Goal: Task Accomplishment & Management: Manage account settings

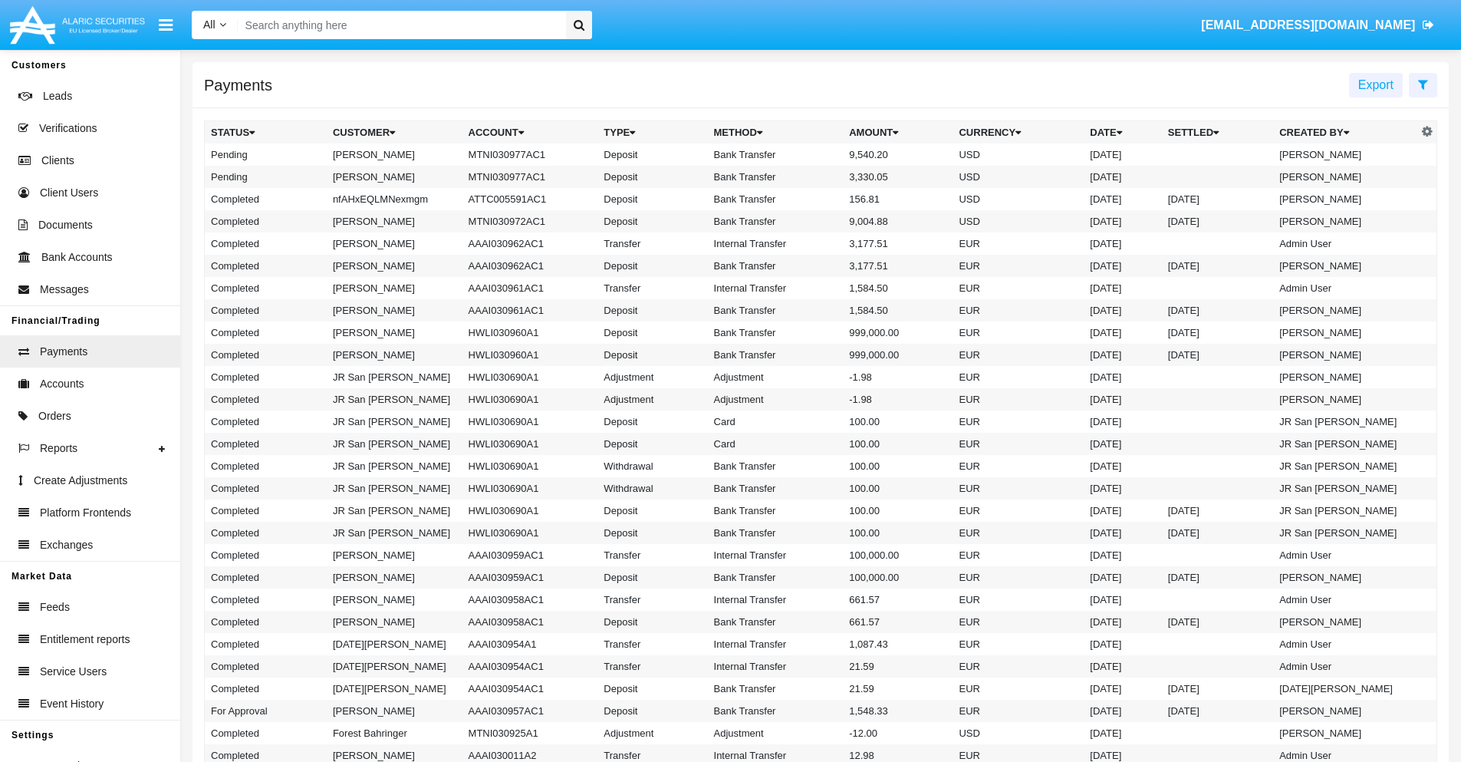
click at [1423, 84] on icon at bounding box center [1423, 84] width 10 height 12
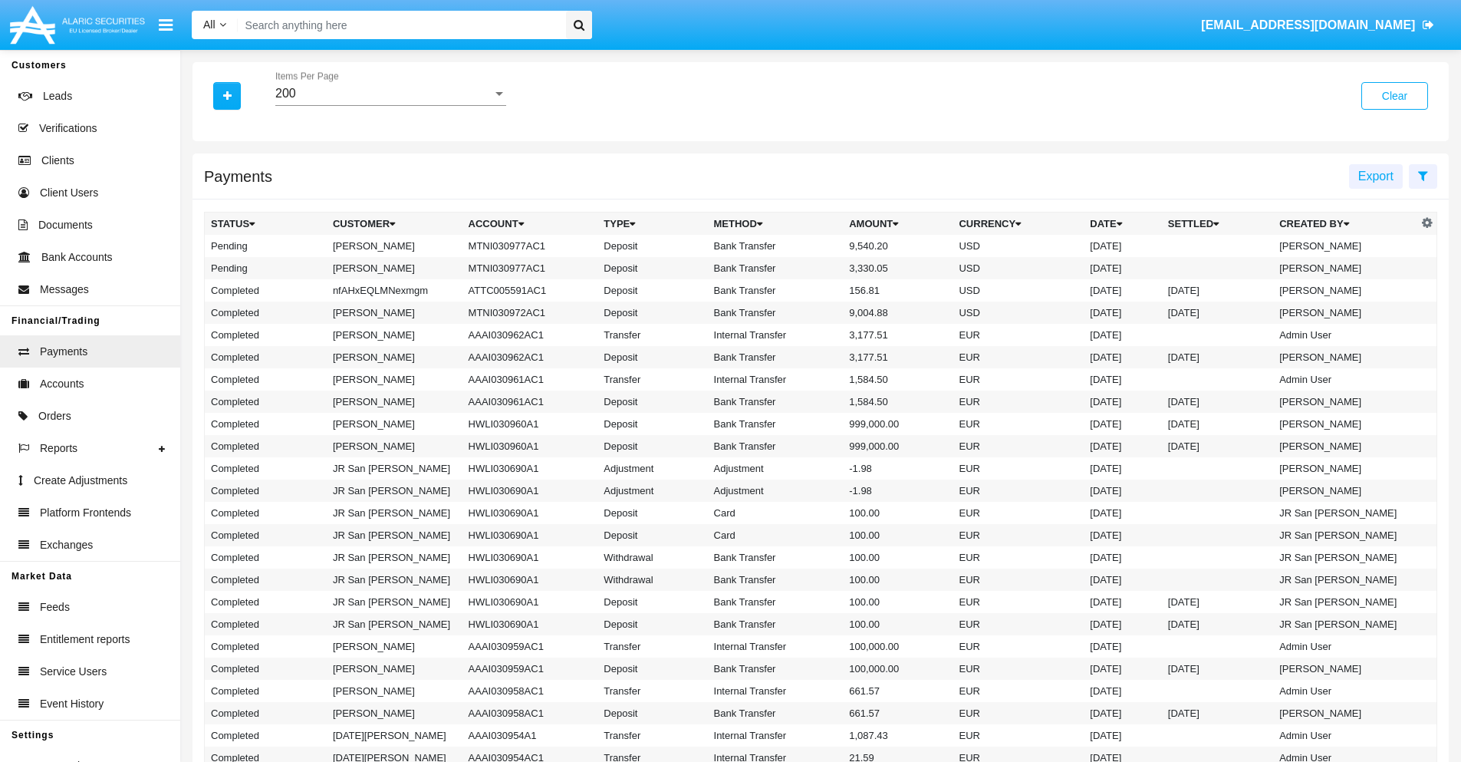
click at [390, 94] on div "200" at bounding box center [383, 94] width 217 height 14
click at [390, 105] on span "10" at bounding box center [390, 105] width 231 height 37
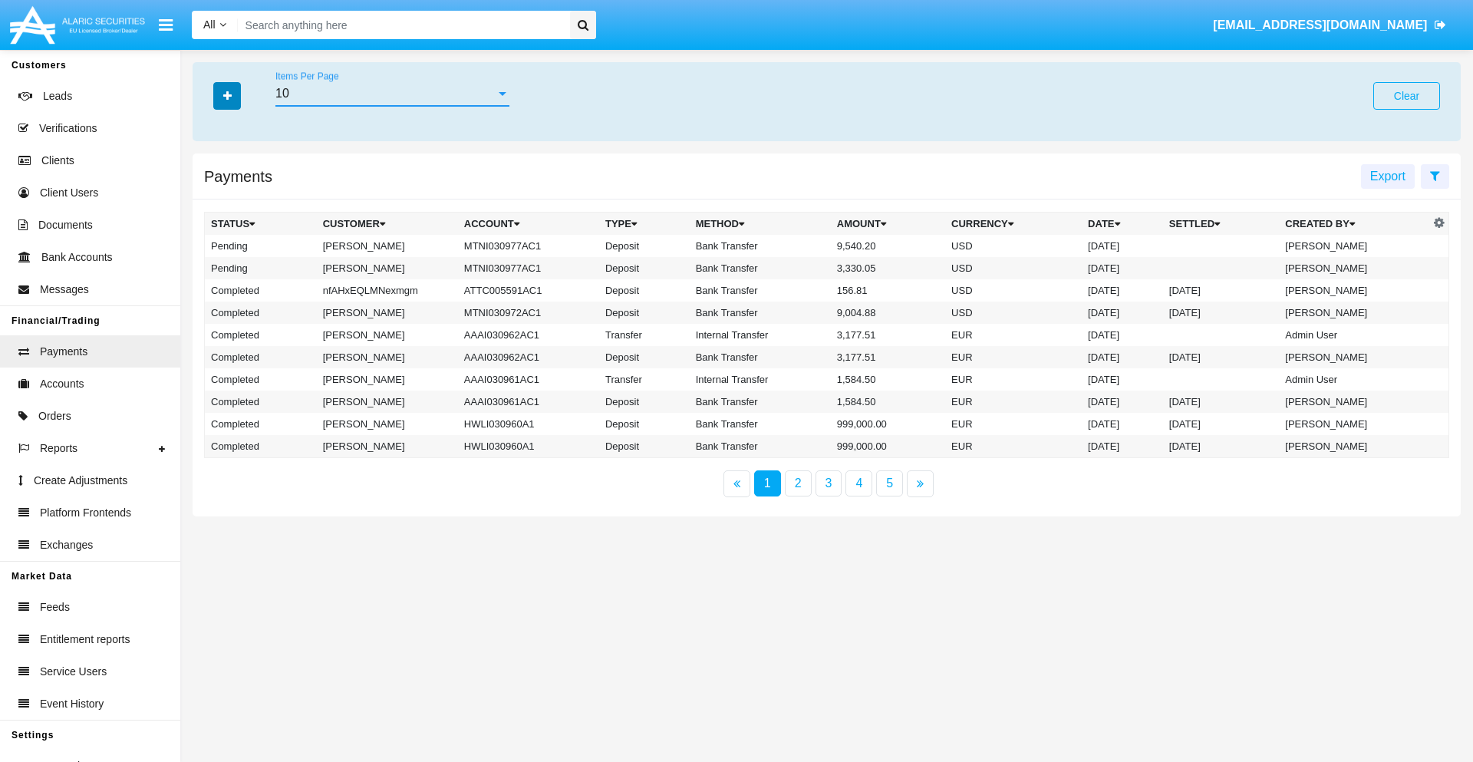
click at [227, 95] on icon "button" at bounding box center [227, 96] width 8 height 11
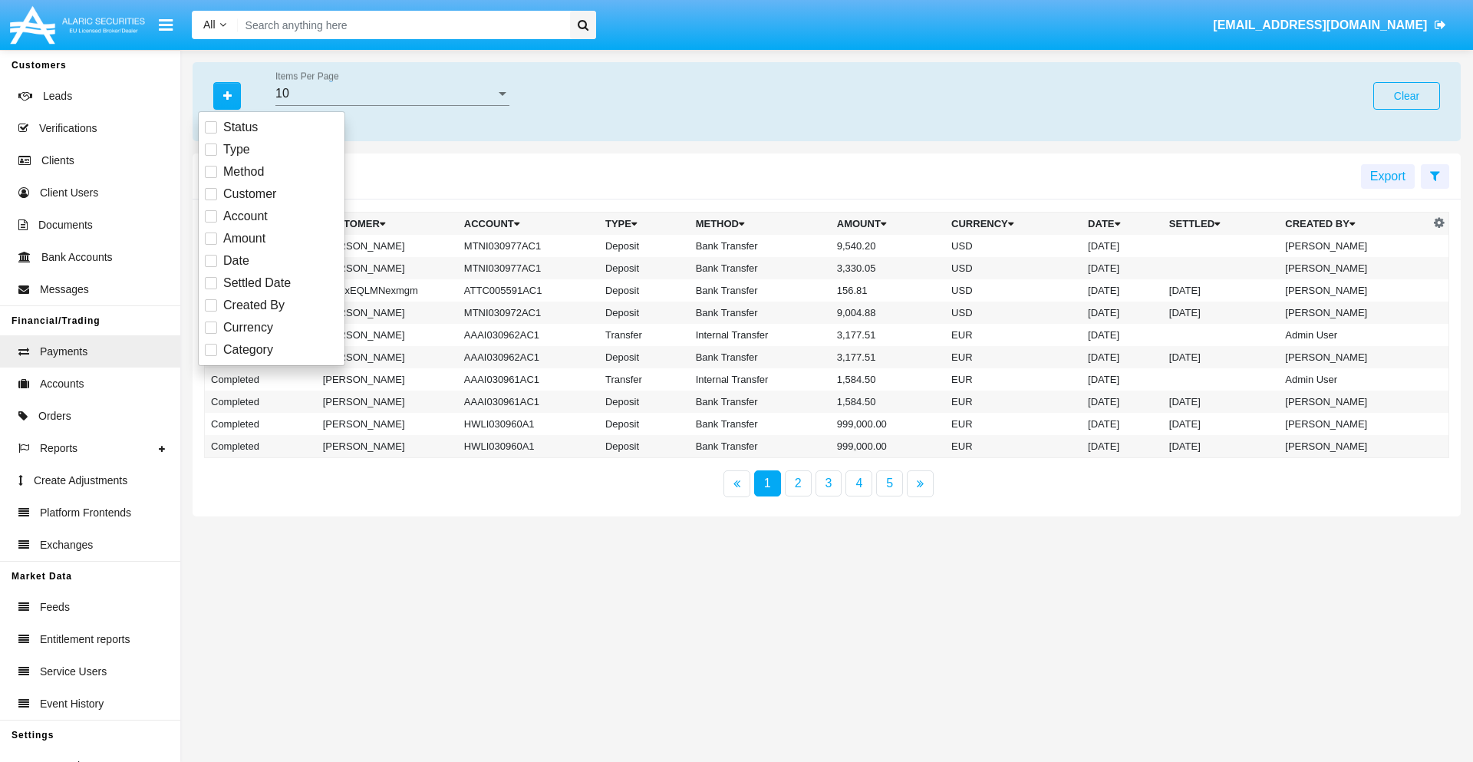
click at [240, 127] on span "Status" at bounding box center [240, 127] width 35 height 18
click at [211, 133] on input "Status" at bounding box center [210, 133] width 1 height 1
checkbox input "true"
click at [227, 95] on icon "button" at bounding box center [227, 96] width 8 height 11
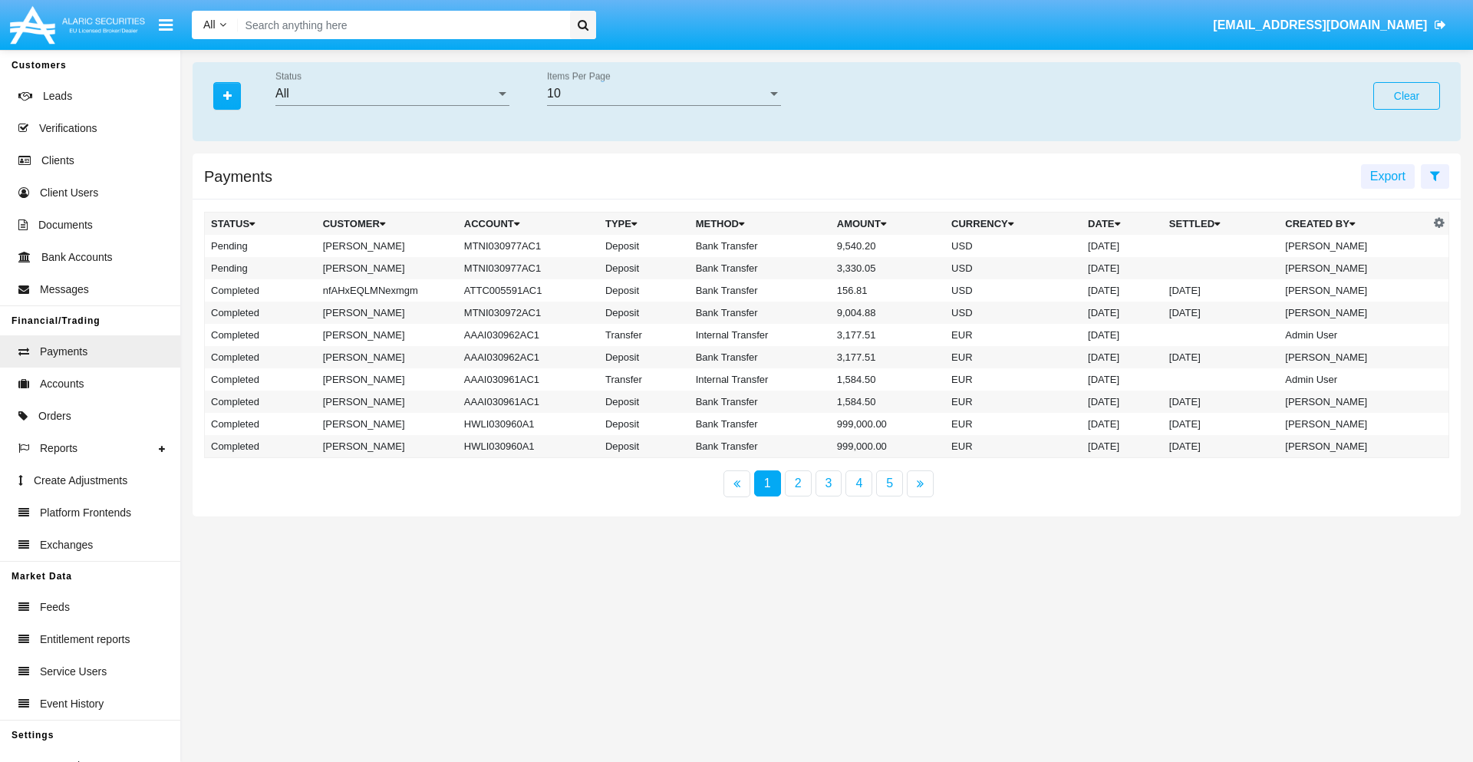
click at [392, 94] on div "All" at bounding box center [385, 94] width 220 height 14
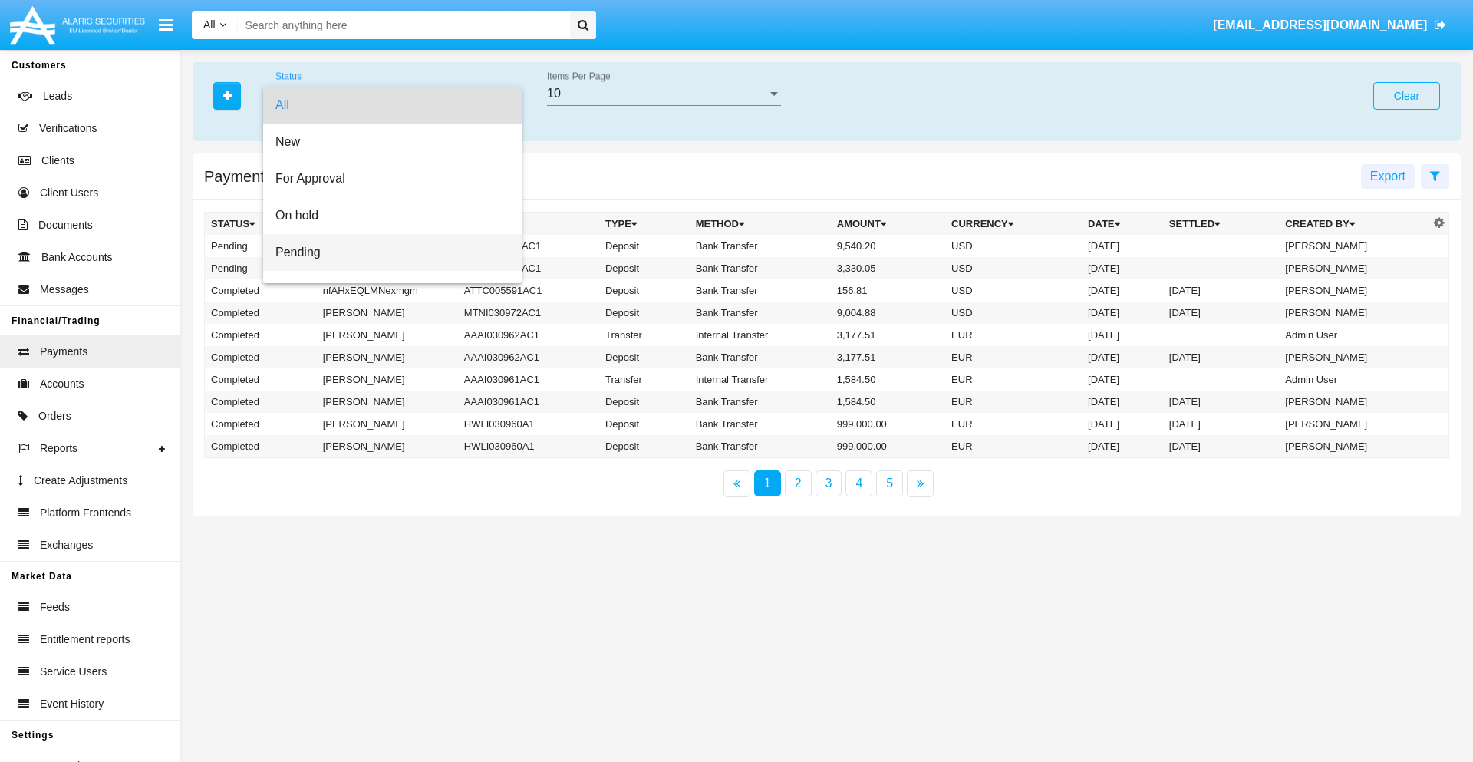
click at [386, 252] on span "Pending" at bounding box center [392, 252] width 234 height 37
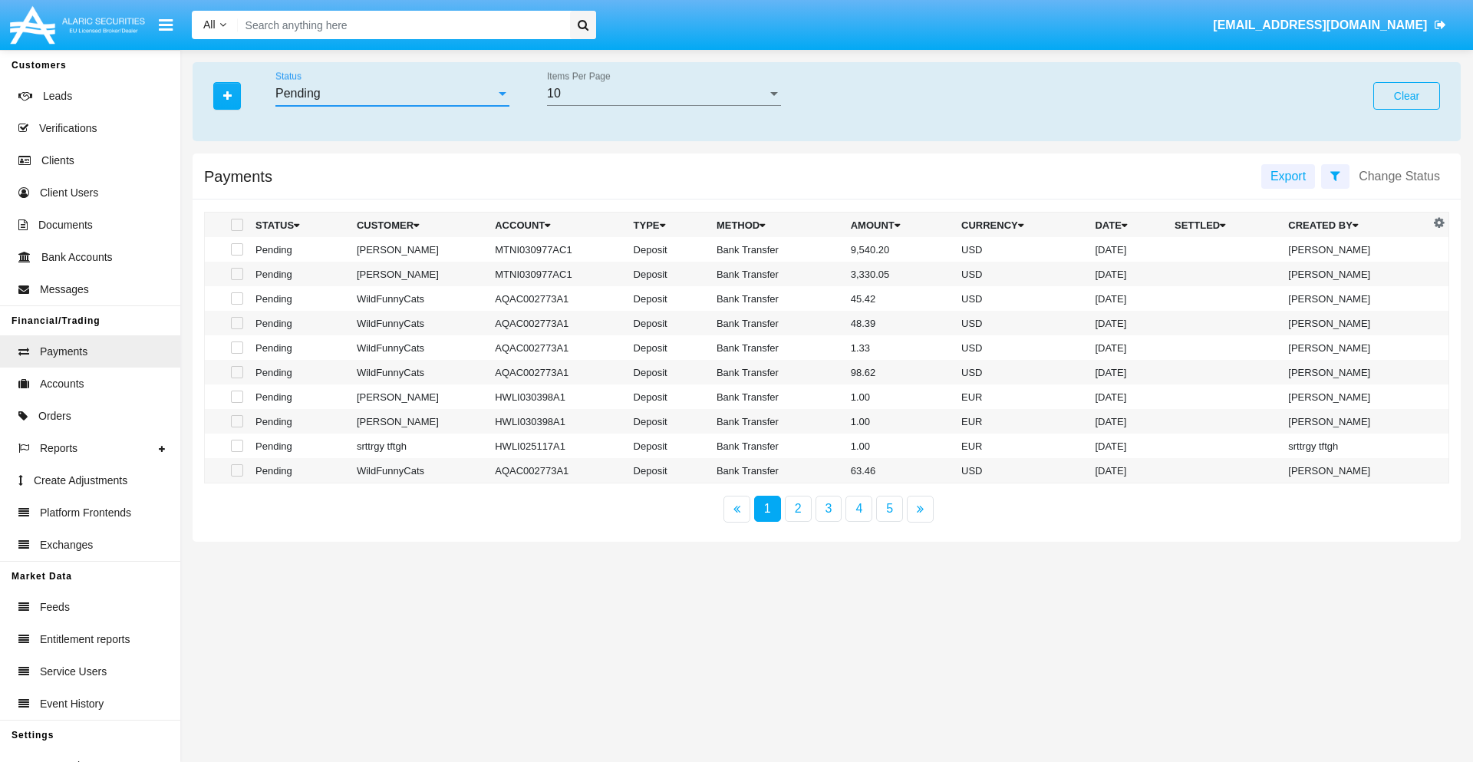
click at [236, 249] on span at bounding box center [237, 249] width 12 height 12
click at [236, 255] on input "checkbox" at bounding box center [236, 255] width 1 height 1
checkbox input "true"
click at [236, 274] on span at bounding box center [237, 274] width 12 height 12
click at [236, 280] on input "checkbox" at bounding box center [236, 280] width 1 height 1
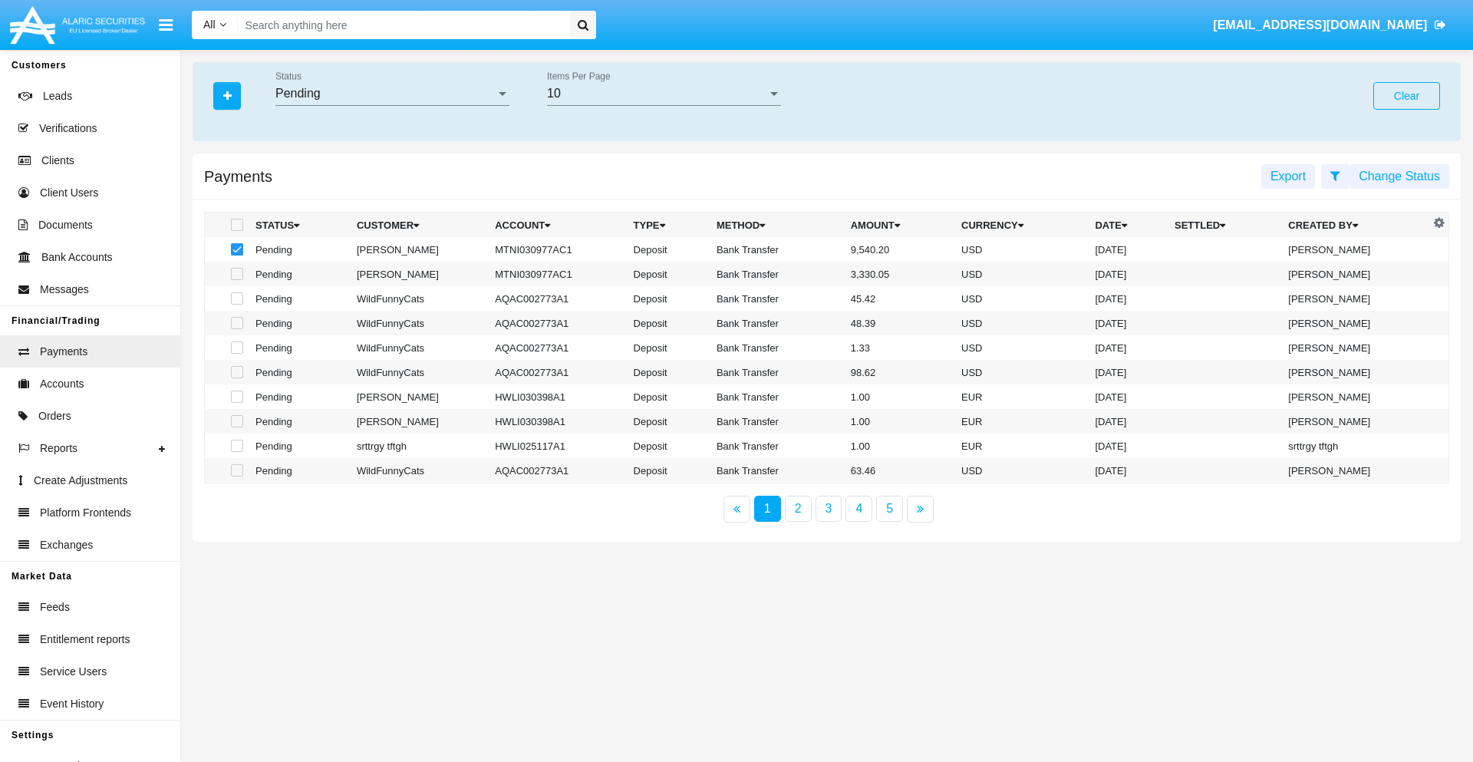
checkbox input "true"
click at [1399, 176] on button "Change Status" at bounding box center [1399, 176] width 100 height 25
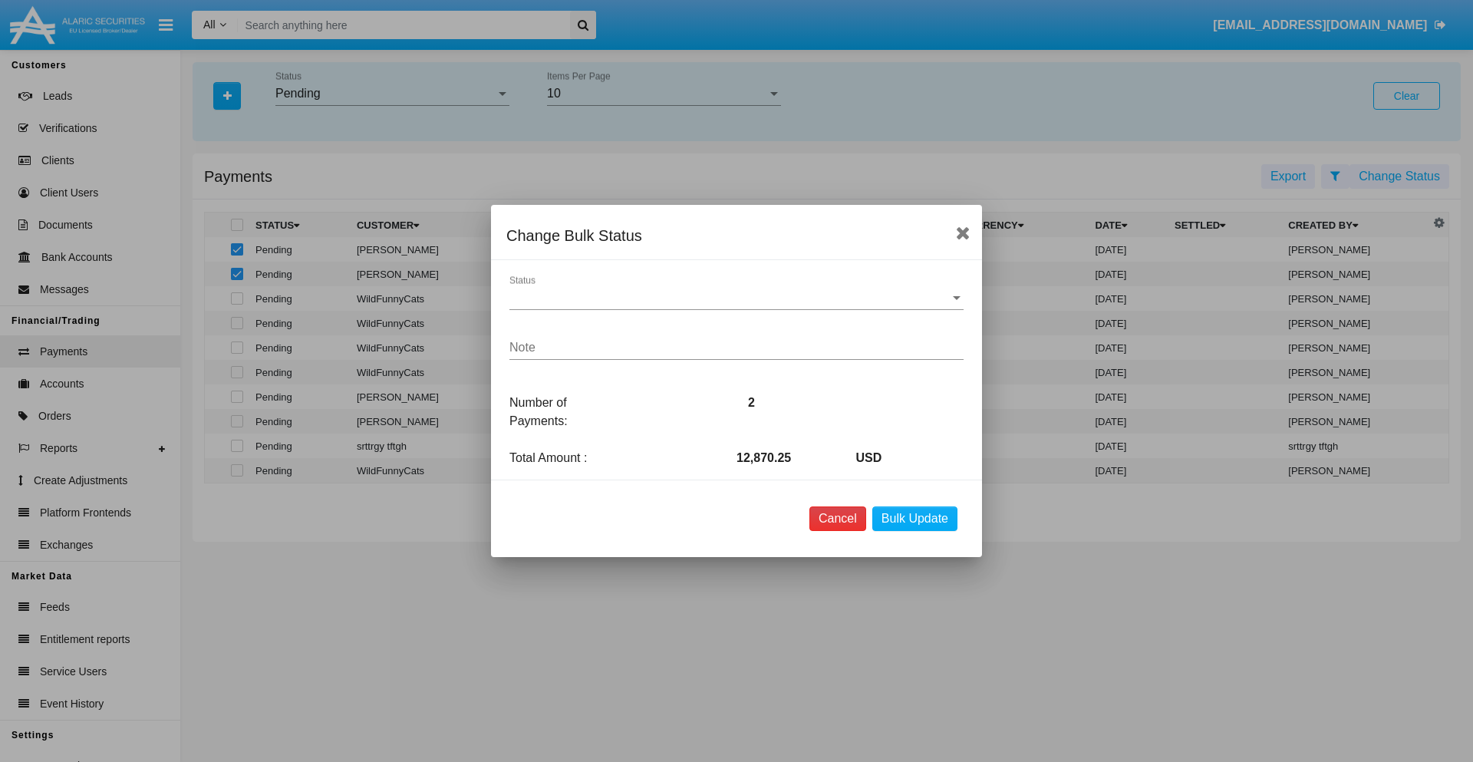
click at [837, 519] on button "Cancel" at bounding box center [837, 518] width 57 height 25
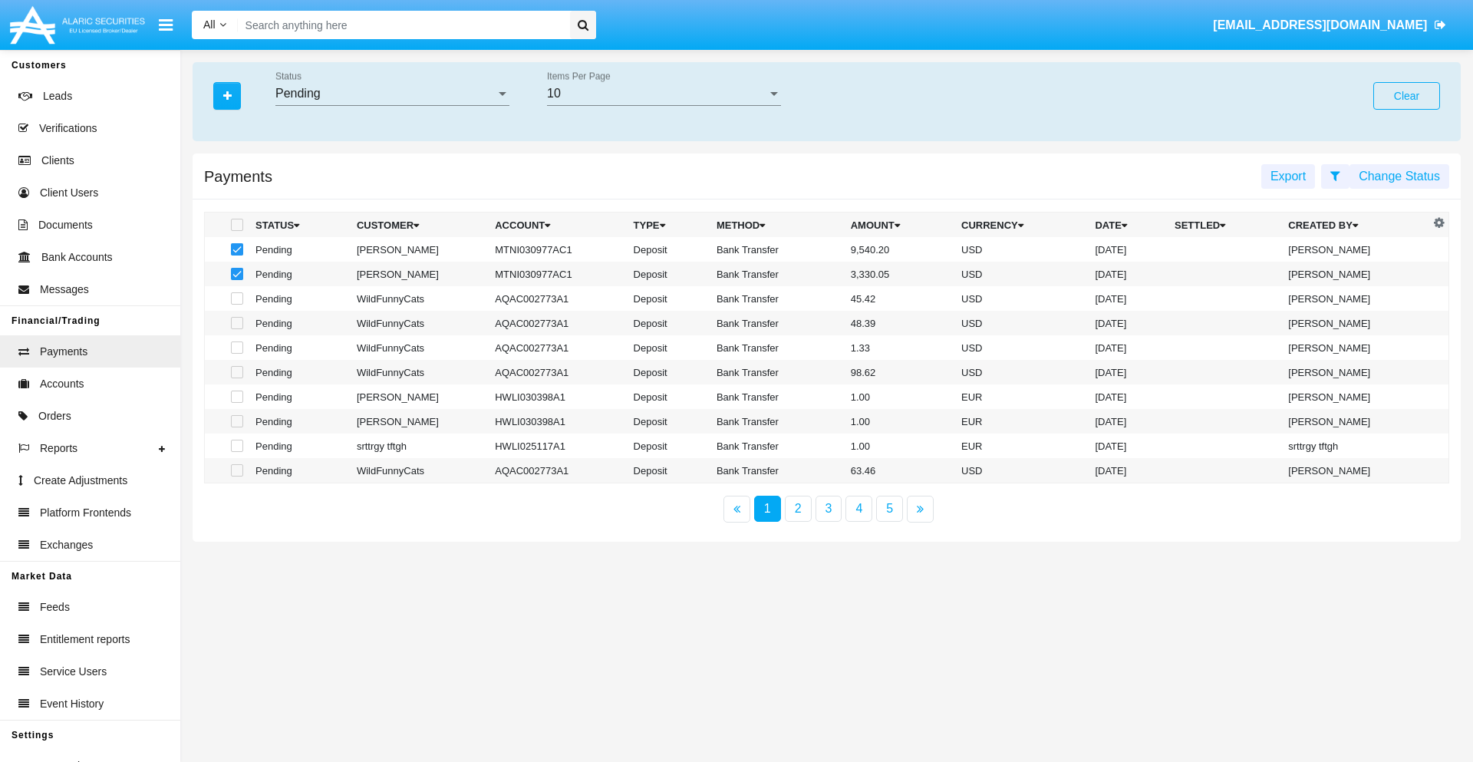
click at [1399, 176] on button "Change Status" at bounding box center [1399, 176] width 100 height 25
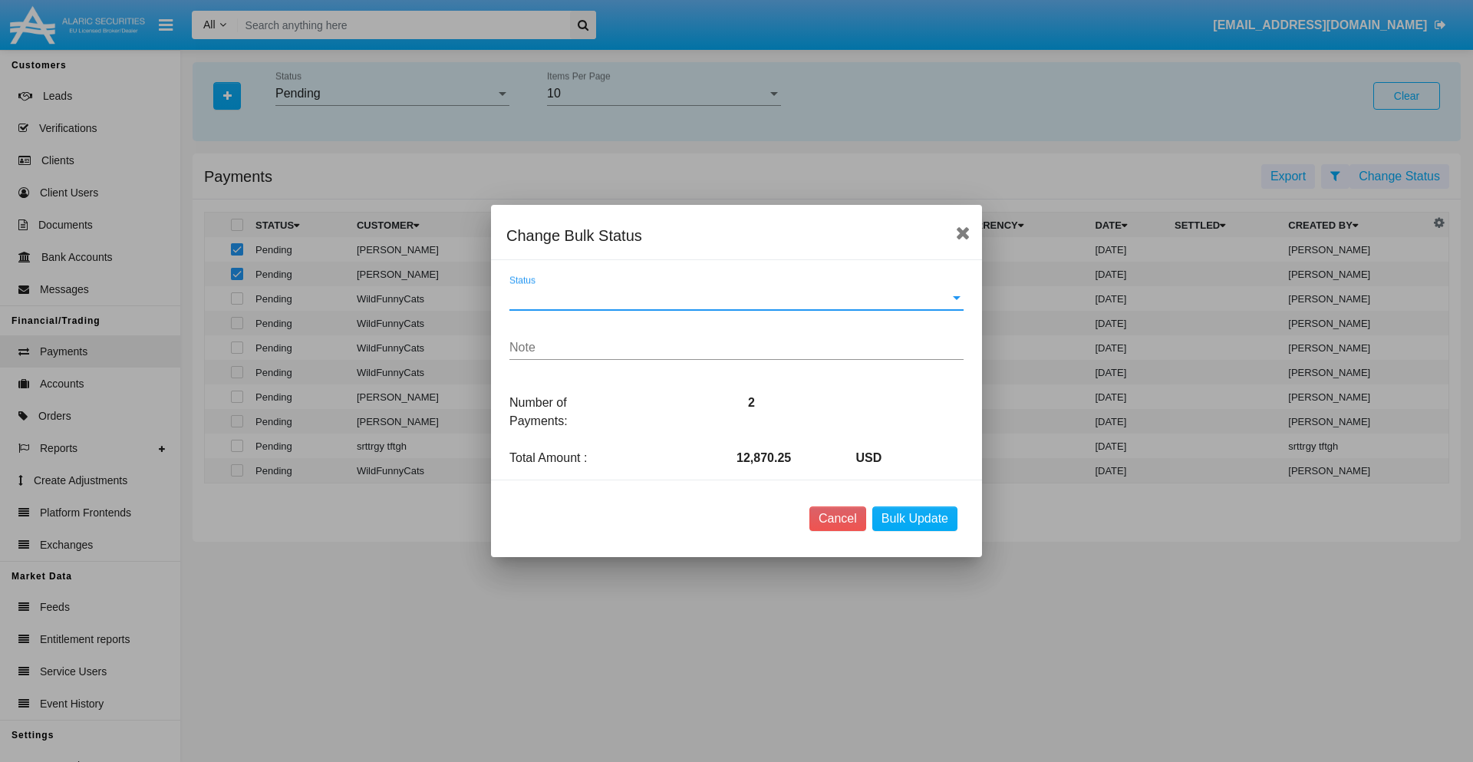
click at [736, 298] on span "Status" at bounding box center [729, 298] width 440 height 14
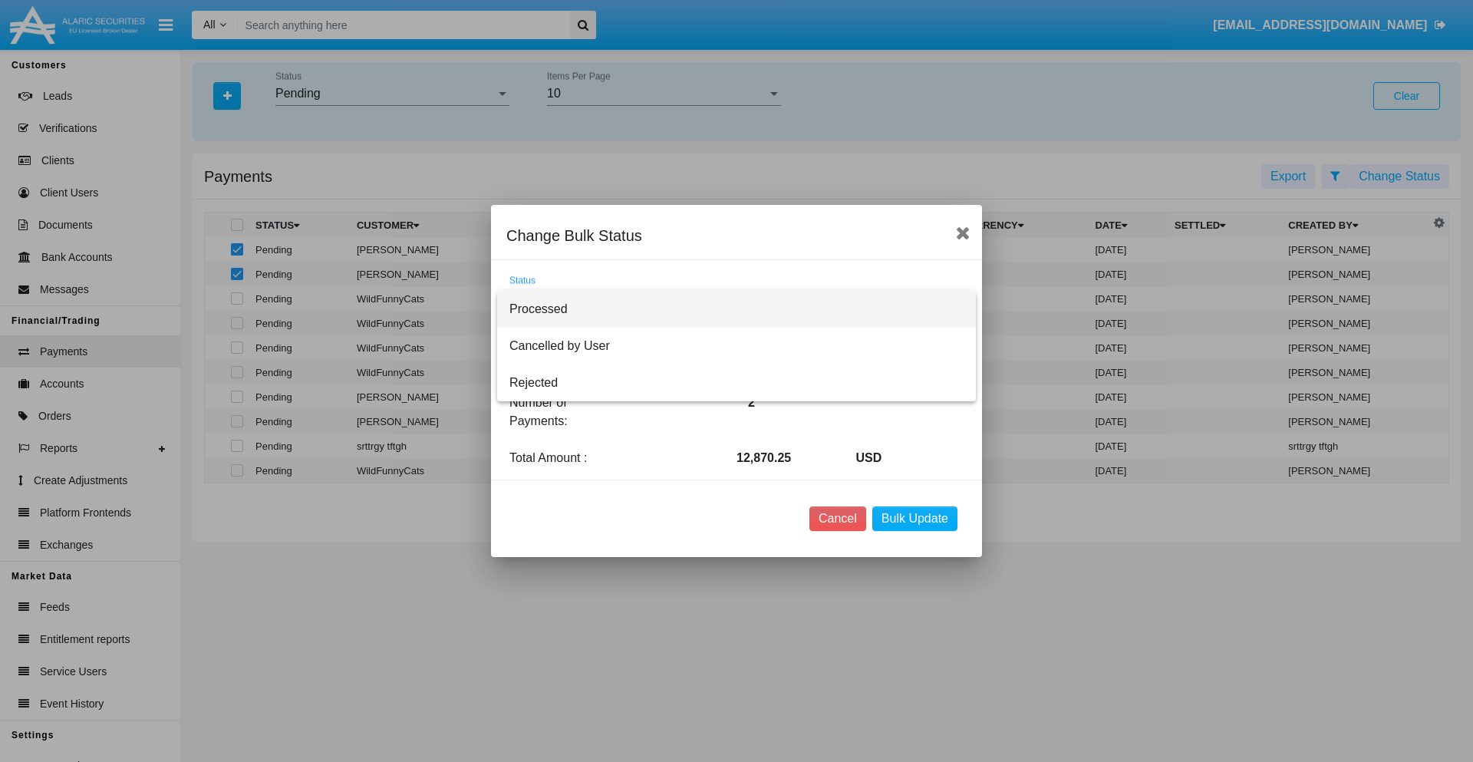
click at [736, 309] on span "Processed" at bounding box center [736, 309] width 454 height 37
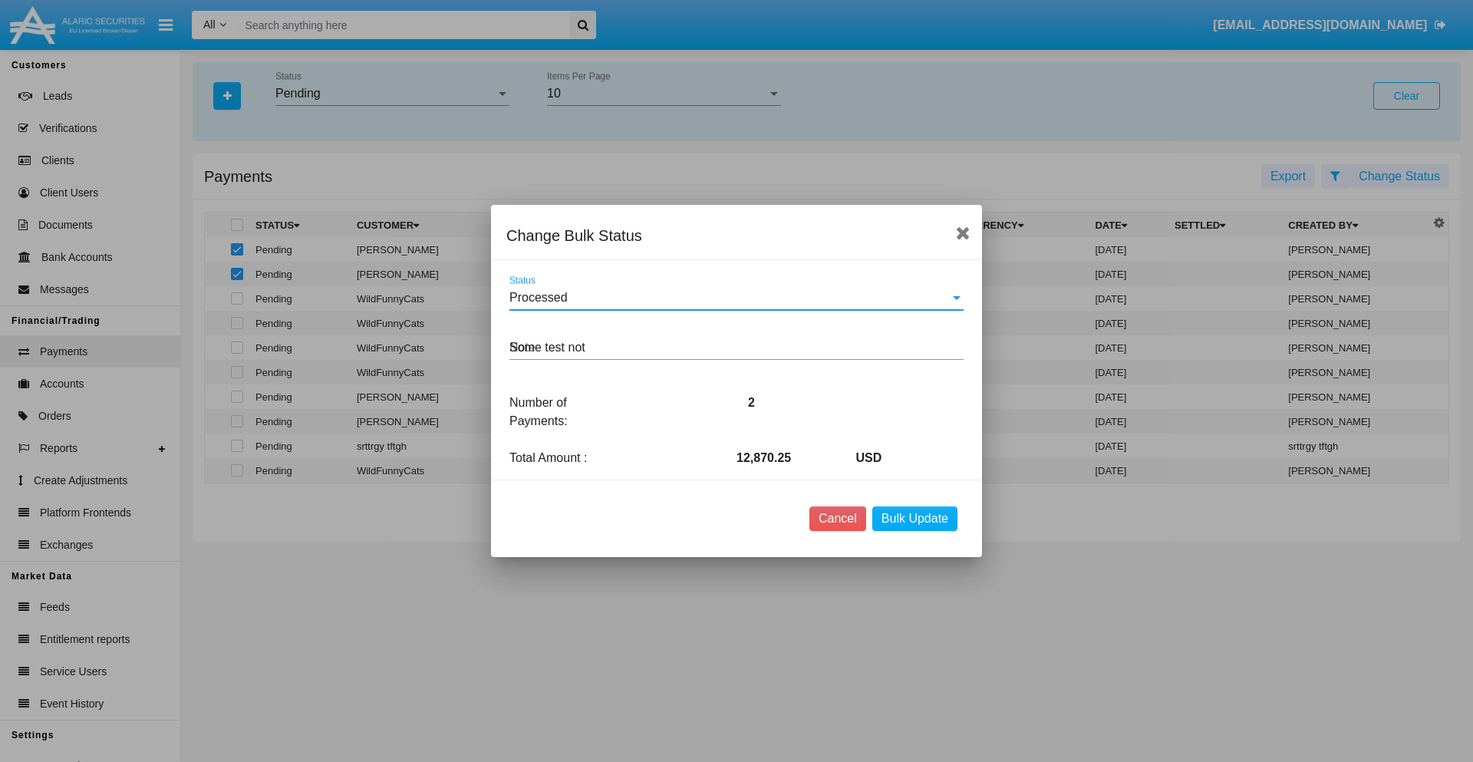
type textarea "Some test note"
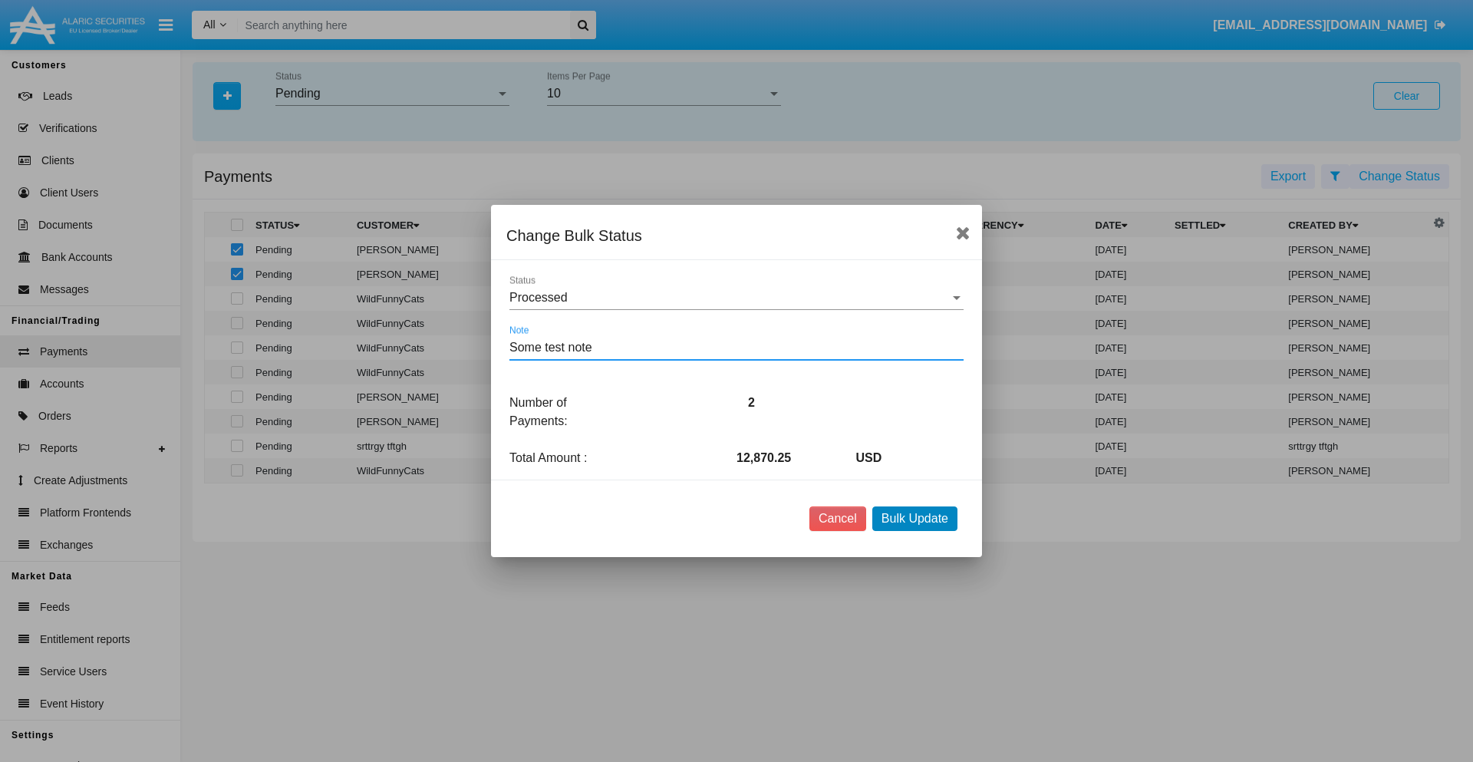
click at [914, 519] on button "Bulk Update" at bounding box center [914, 518] width 85 height 25
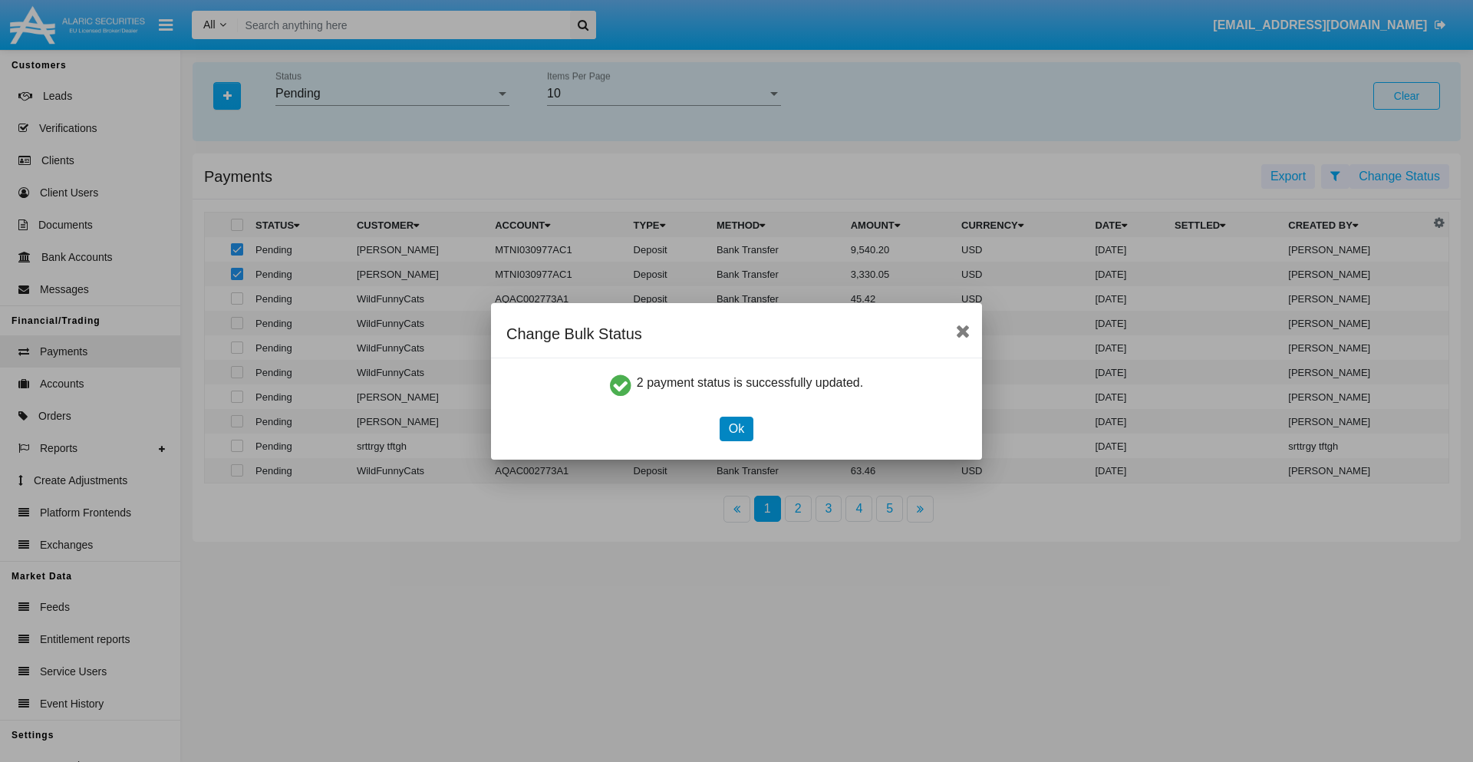
click at [736, 428] on button "Ok" at bounding box center [737, 429] width 34 height 25
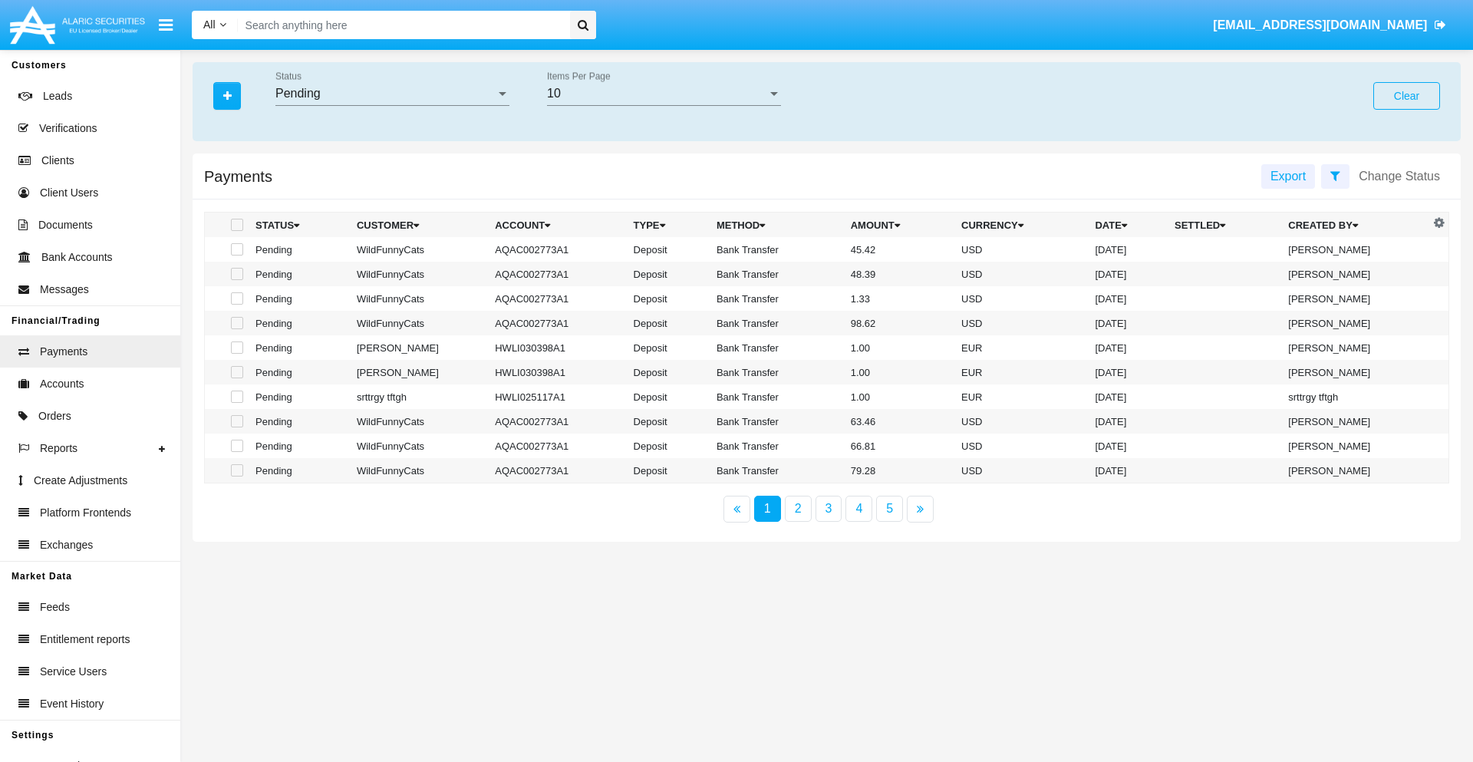
click at [392, 94] on div "Pending" at bounding box center [385, 94] width 220 height 14
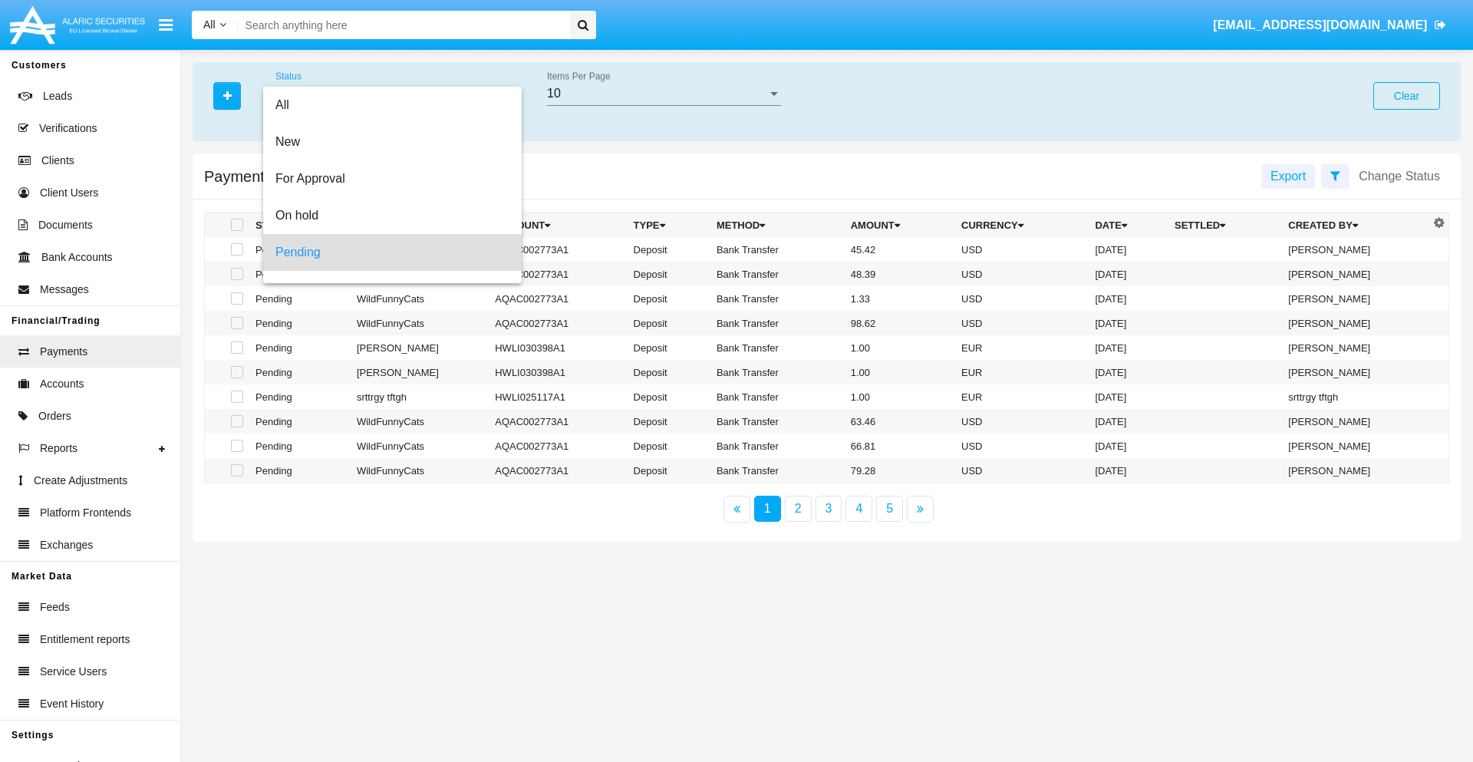
scroll to position [68, 0]
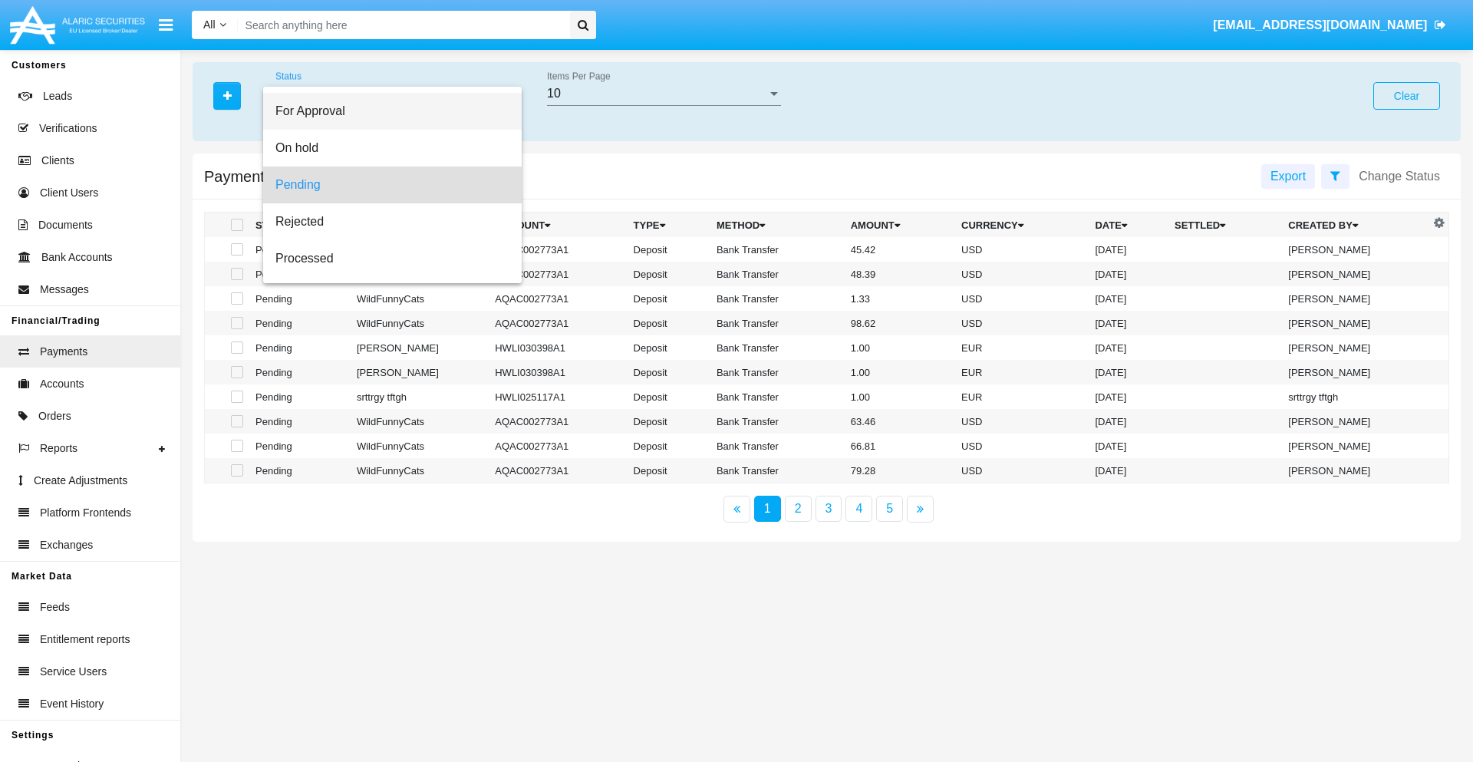
click at [386, 111] on span "For Approval" at bounding box center [392, 111] width 234 height 37
